Goal: Task Accomplishment & Management: Complete application form

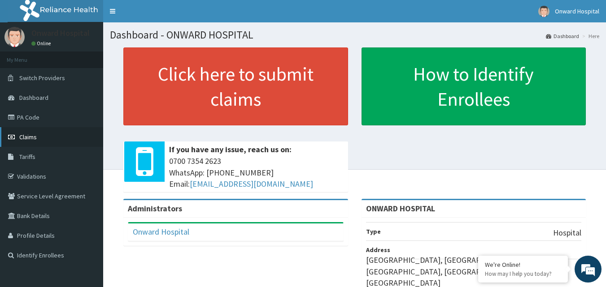
click at [28, 138] on span "Claims" at bounding box center [27, 137] width 17 height 8
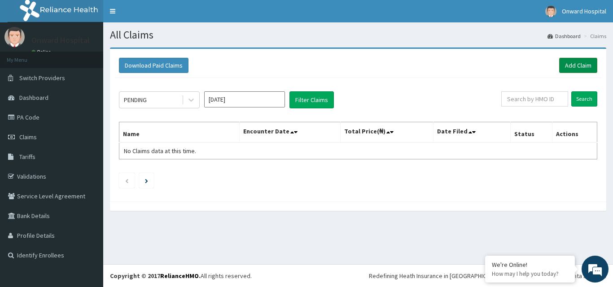
click at [569, 66] on link "Add Claim" at bounding box center [578, 65] width 38 height 15
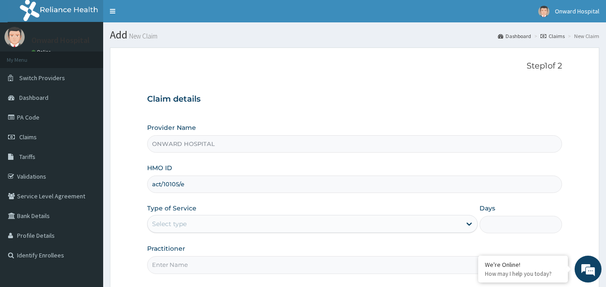
type input "act/10105/e"
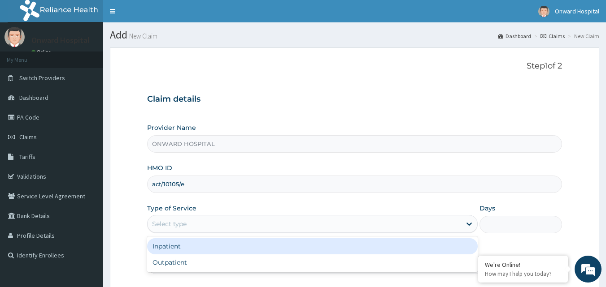
click at [183, 222] on div "Select type" at bounding box center [169, 224] width 35 height 9
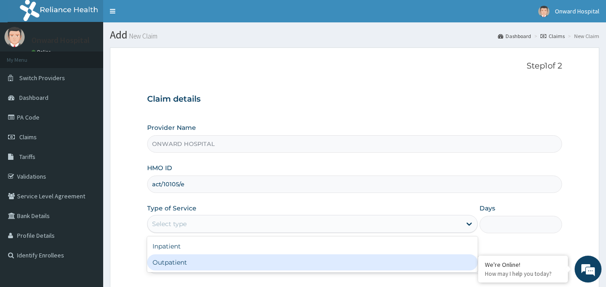
click at [175, 257] on div "Outpatient" at bounding box center [312, 263] width 330 height 16
type input "1"
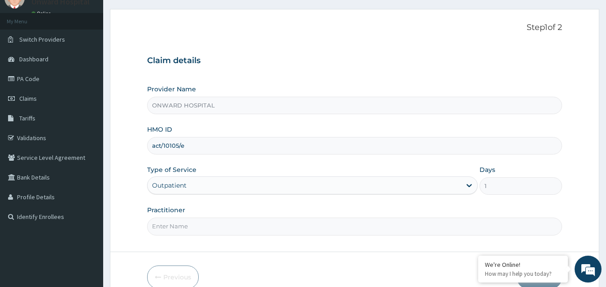
scroll to position [84, 0]
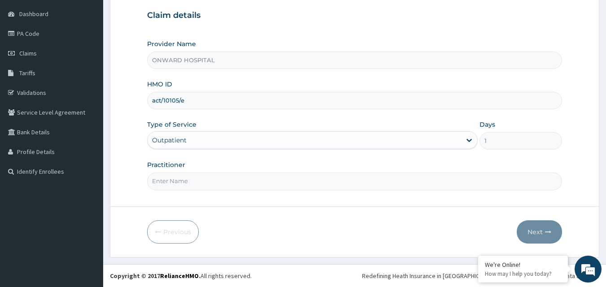
click at [197, 182] on input "Practitioner" at bounding box center [354, 181] width 415 height 17
type input "DR. LAIYEMO"
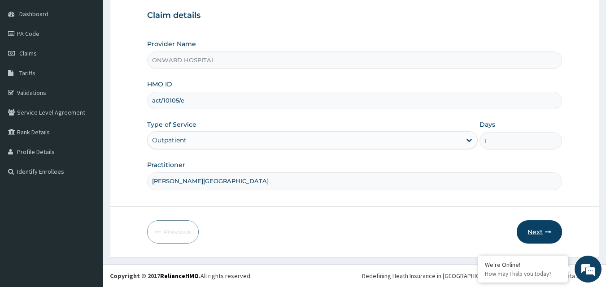
click at [541, 230] on button "Next" at bounding box center [539, 232] width 45 height 23
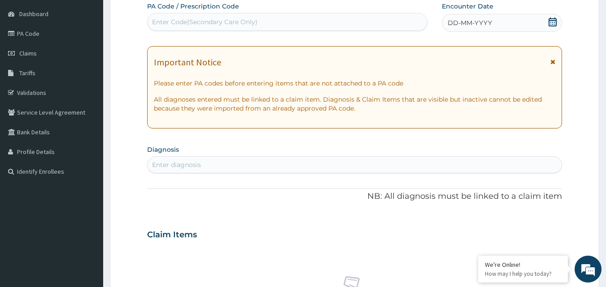
click at [192, 166] on div "Enter diagnosis" at bounding box center [176, 165] width 49 height 9
type input "scabies"
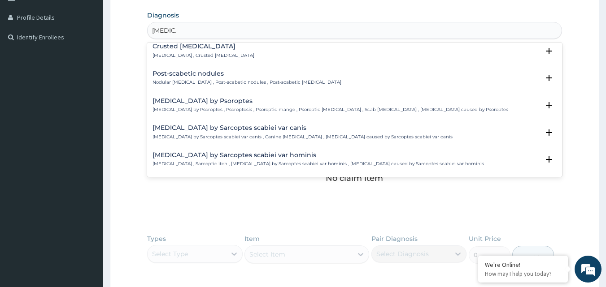
scroll to position [0, 0]
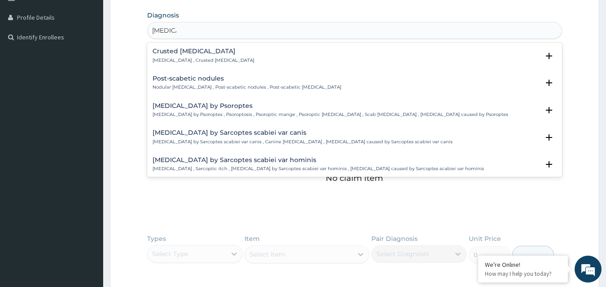
click at [207, 58] on p "Norwegian scabies , Crusted scabies" at bounding box center [203, 60] width 102 height 6
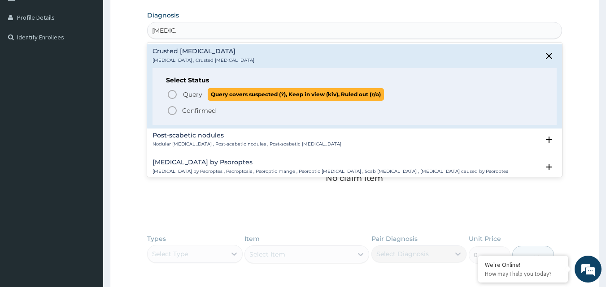
click at [192, 93] on span "Query" at bounding box center [192, 94] width 19 height 9
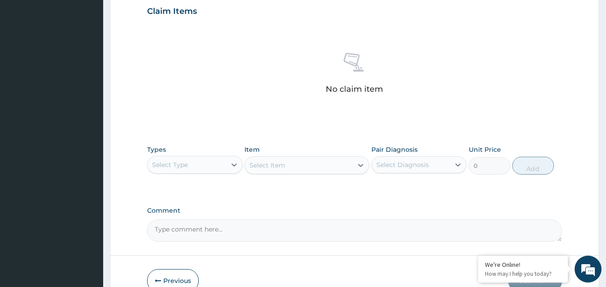
scroll to position [359, 0]
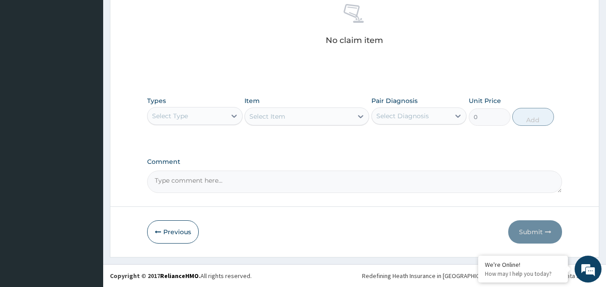
click at [200, 117] on div "Select Type" at bounding box center [187, 116] width 78 height 14
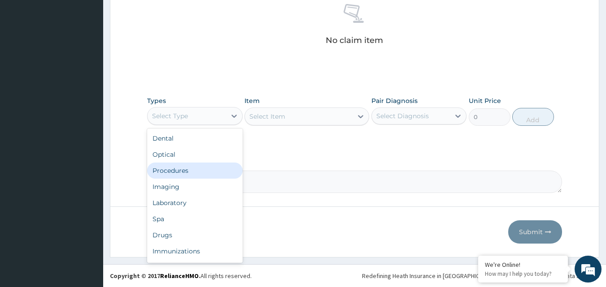
click at [183, 170] on div "Procedures" at bounding box center [195, 171] width 96 height 16
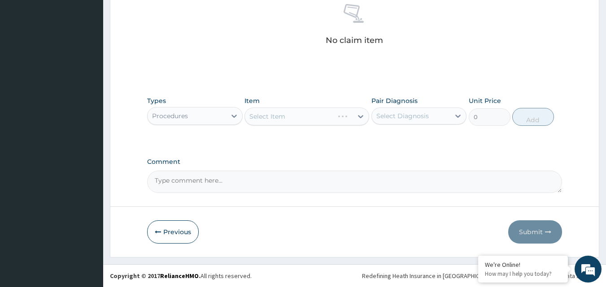
click at [304, 122] on div "Select Item" at bounding box center [306, 117] width 125 height 18
click at [325, 115] on div "Select Item" at bounding box center [299, 116] width 108 height 14
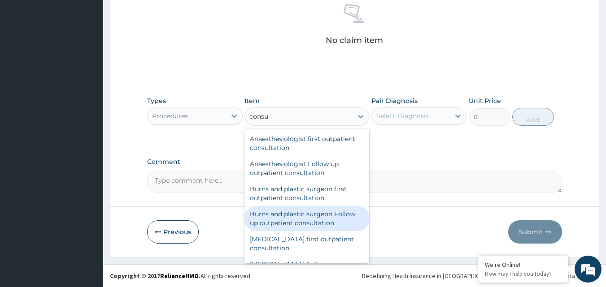
type input "consul"
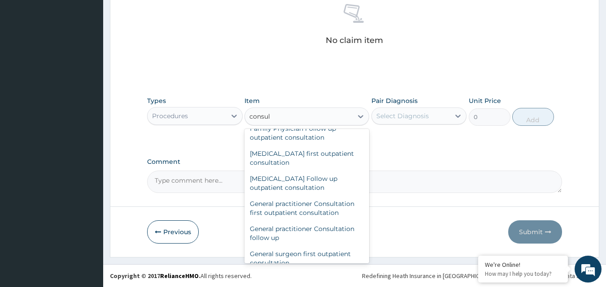
scroll to position [404, 0]
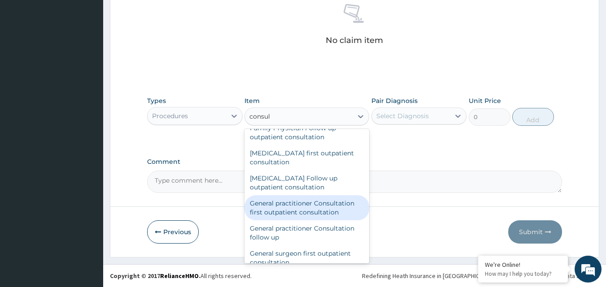
click at [313, 211] on div "General practitioner Consultation first outpatient consultation" at bounding box center [306, 208] width 125 height 25
type input "3795"
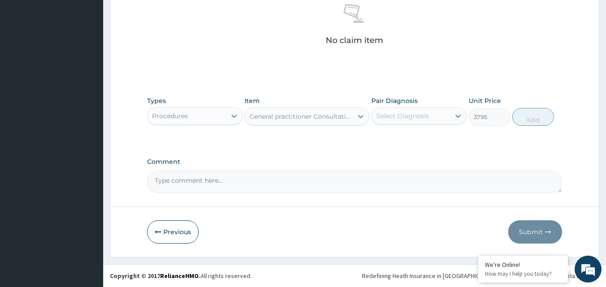
click at [383, 117] on div "Select Diagnosis" at bounding box center [402, 116] width 52 height 9
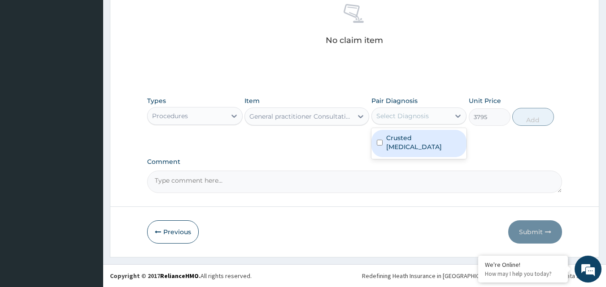
click at [392, 137] on label "Crusted scabies" at bounding box center [423, 143] width 75 height 18
checkbox input "true"
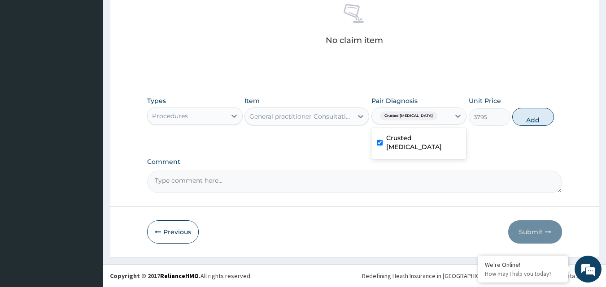
click at [526, 117] on button "Add" at bounding box center [533, 117] width 42 height 18
type input "0"
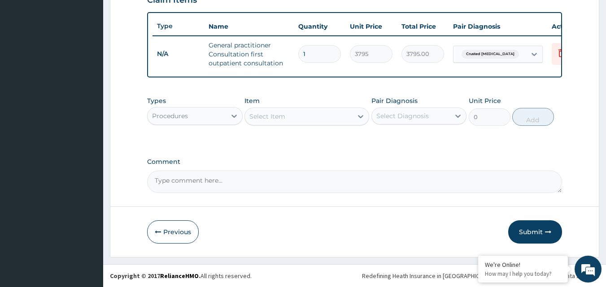
scroll to position [328, 0]
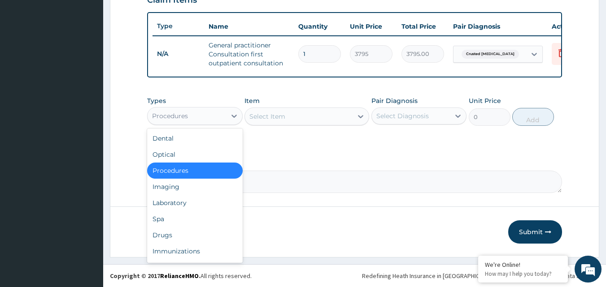
click at [177, 119] on div "Procedures" at bounding box center [170, 116] width 36 height 9
click at [178, 235] on div "Drugs" at bounding box center [195, 235] width 96 height 16
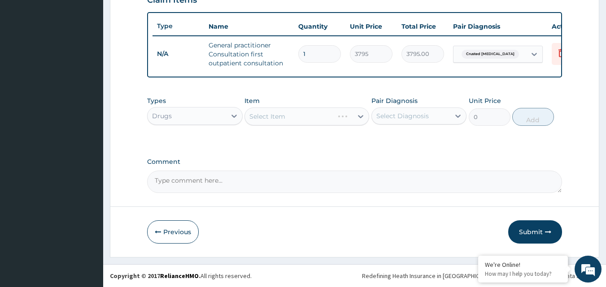
click at [317, 117] on div "Select Item" at bounding box center [306, 117] width 125 height 18
click at [325, 122] on div "Select Item" at bounding box center [299, 116] width 108 height 14
type input "mect"
click at [321, 141] on div "Mectizan" at bounding box center [306, 139] width 125 height 16
type input "126.5"
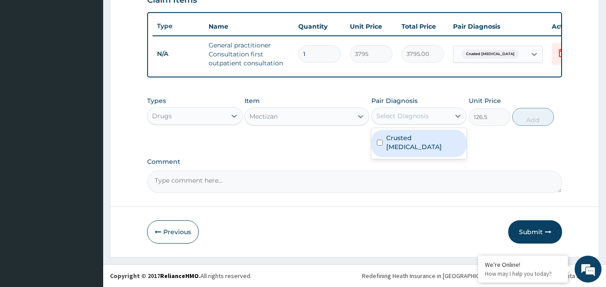
click at [426, 117] on div "Select Diagnosis" at bounding box center [402, 116] width 52 height 9
click at [414, 137] on label "Crusted scabies" at bounding box center [423, 143] width 75 height 18
checkbox input "true"
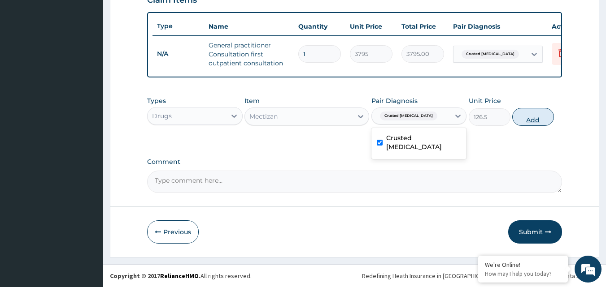
click at [544, 119] on button "Add" at bounding box center [533, 117] width 42 height 18
type input "0"
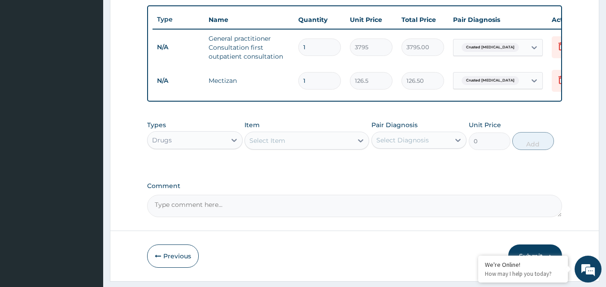
drag, startPoint x: 310, startPoint y: 81, endPoint x: 289, endPoint y: 85, distance: 22.0
click at [289, 85] on tr "N/A Mectizan 1 126.5 126.50 Crusted scabies Delete" at bounding box center [371, 80] width 439 height 31
type input "4"
type input "506.00"
type input "4"
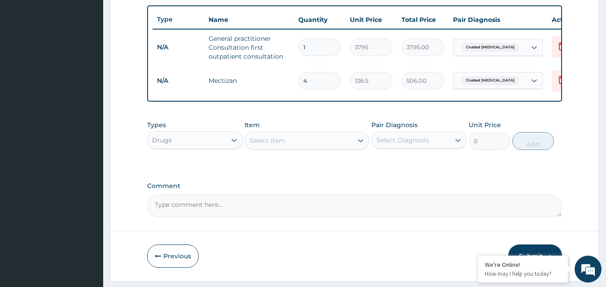
click at [292, 148] on div "Select Item" at bounding box center [299, 141] width 108 height 14
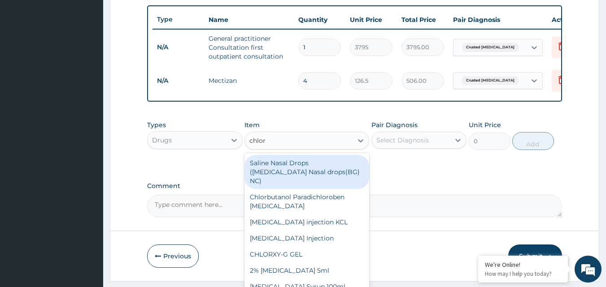
type input "chlorp"
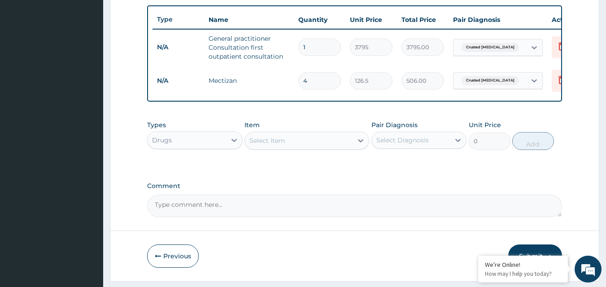
drag, startPoint x: 275, startPoint y: 149, endPoint x: 245, endPoint y: 151, distance: 30.6
click at [245, 148] on div "Select Item" at bounding box center [299, 141] width 108 height 14
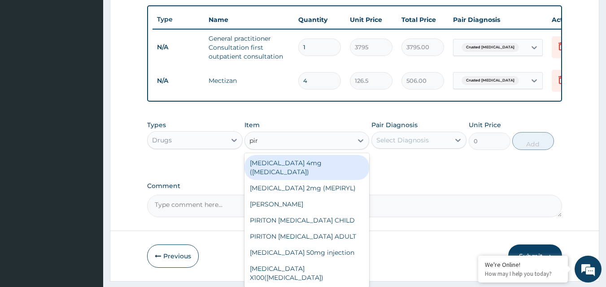
type input "piri"
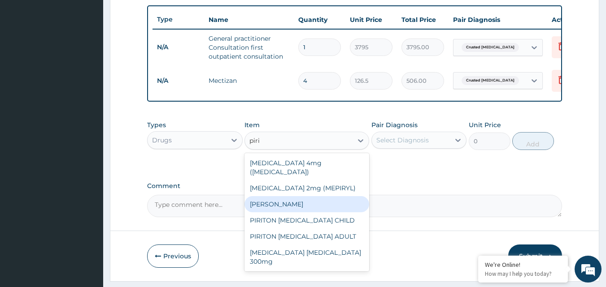
click at [294, 200] on div "PIRITON TAB EVANS" at bounding box center [306, 204] width 125 height 16
type input "25.3"
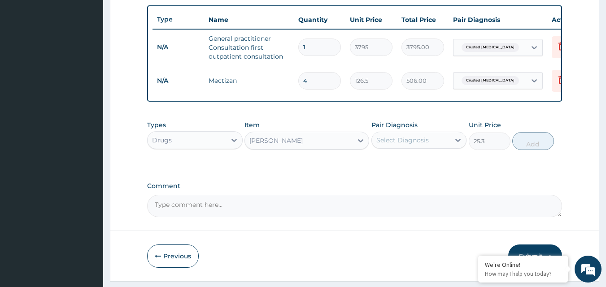
click at [404, 145] on div "Select Diagnosis" at bounding box center [402, 140] width 52 height 9
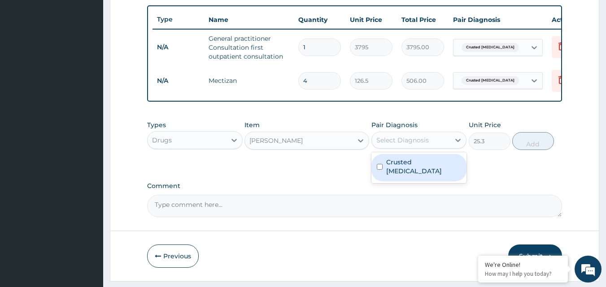
click at [404, 170] on label "Crusted scabies" at bounding box center [423, 167] width 75 height 18
checkbox input "true"
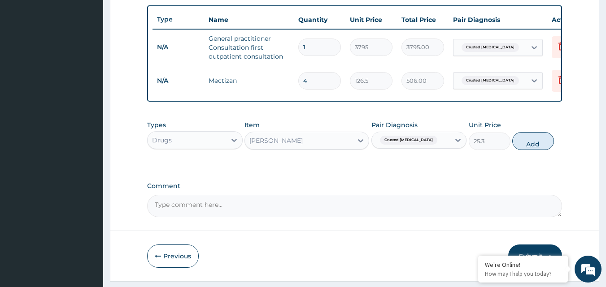
click at [527, 149] on button "Add" at bounding box center [533, 141] width 42 height 18
type input "0"
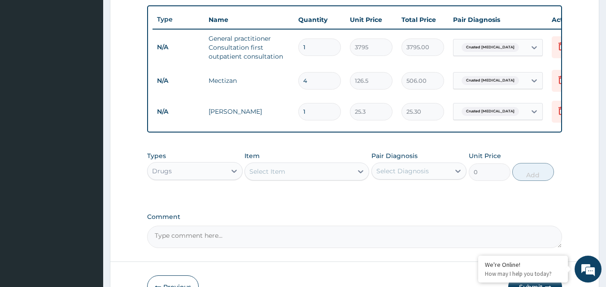
drag, startPoint x: 309, startPoint y: 110, endPoint x: 251, endPoint y: 117, distance: 59.1
click at [251, 117] on tr "N/A PIRITON TAB EVANS 1 25.3 25.30 Crusted scabies Delete" at bounding box center [371, 111] width 439 height 31
type input "5"
type input "126.50"
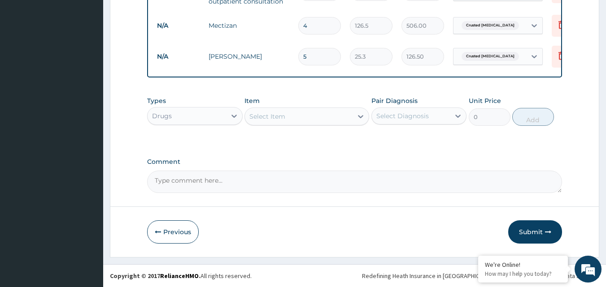
scroll to position [390, 0]
type input "5"
click at [537, 232] on button "Submit" at bounding box center [535, 232] width 54 height 23
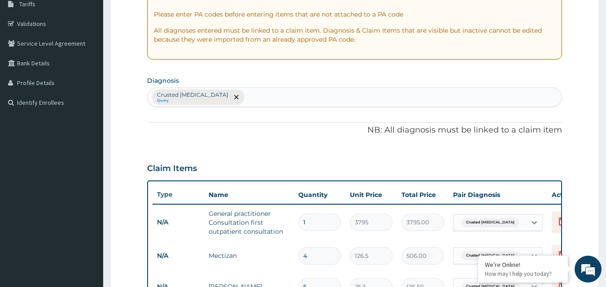
scroll to position [76, 0]
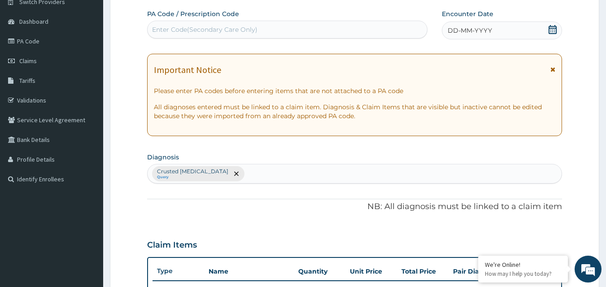
click at [495, 32] on div "DD-MM-YYYY" at bounding box center [502, 31] width 120 height 18
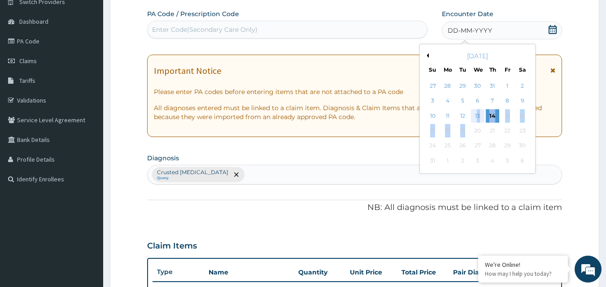
click at [478, 120] on div "27 28 29 30 31 1 2 3 4 5 6 7 8 9 10 11 12 13 14 15 16 17 18 19 20 21 22 23 24 2…" at bounding box center [477, 124] width 104 height 90
click at [478, 116] on div "13" at bounding box center [477, 115] width 13 height 13
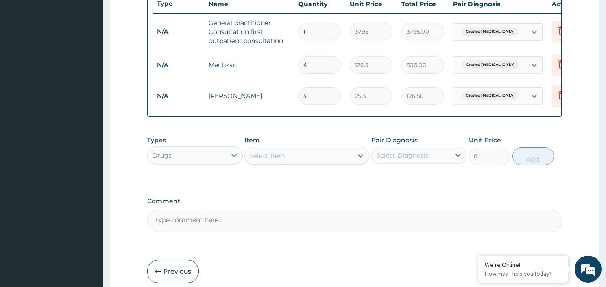
scroll to position [390, 0]
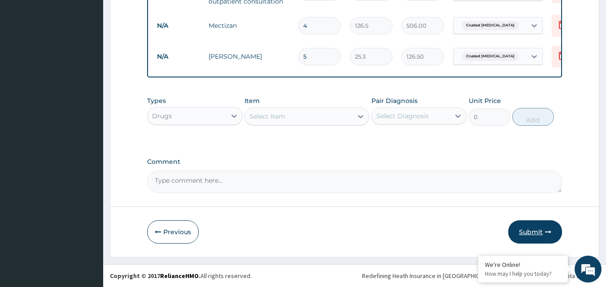
click at [519, 227] on button "Submit" at bounding box center [535, 232] width 54 height 23
